Goal: Task Accomplishment & Management: Complete application form

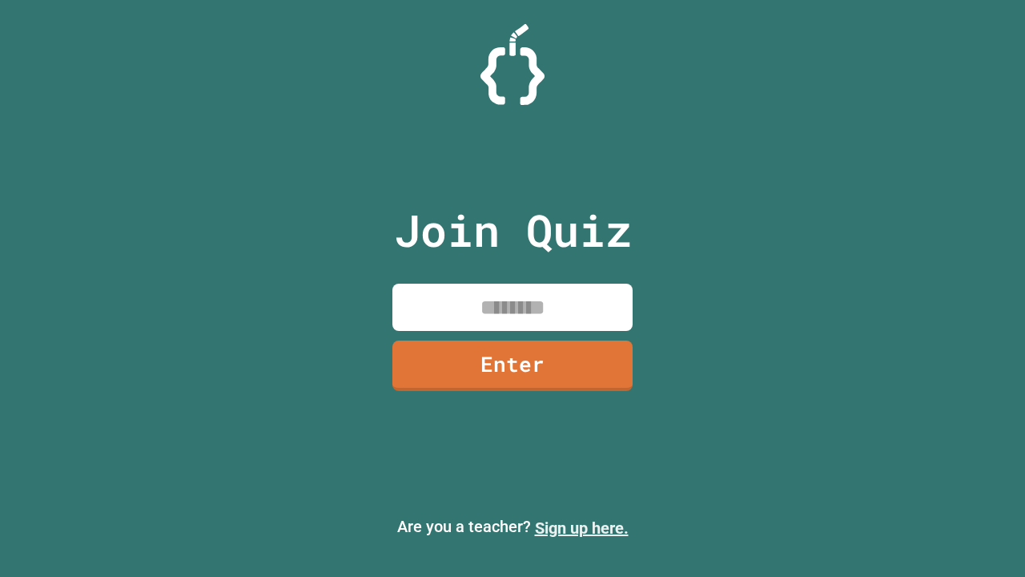
click at [582, 528] on link "Sign up here." at bounding box center [582, 527] width 94 height 19
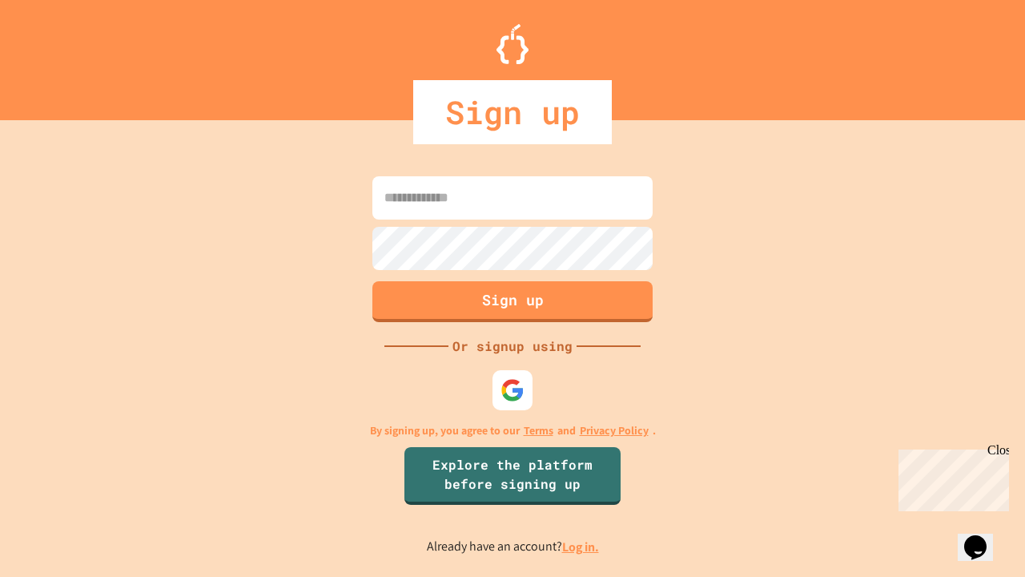
click at [582, 546] on link "Log in." at bounding box center [580, 546] width 37 height 17
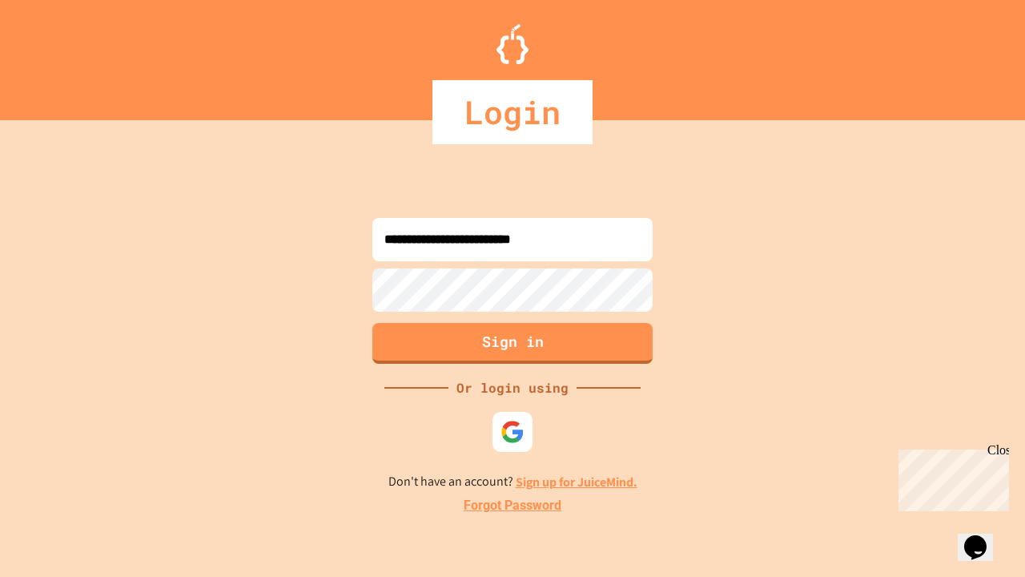
type input "**********"
